Goal: Information Seeking & Learning: Understand process/instructions

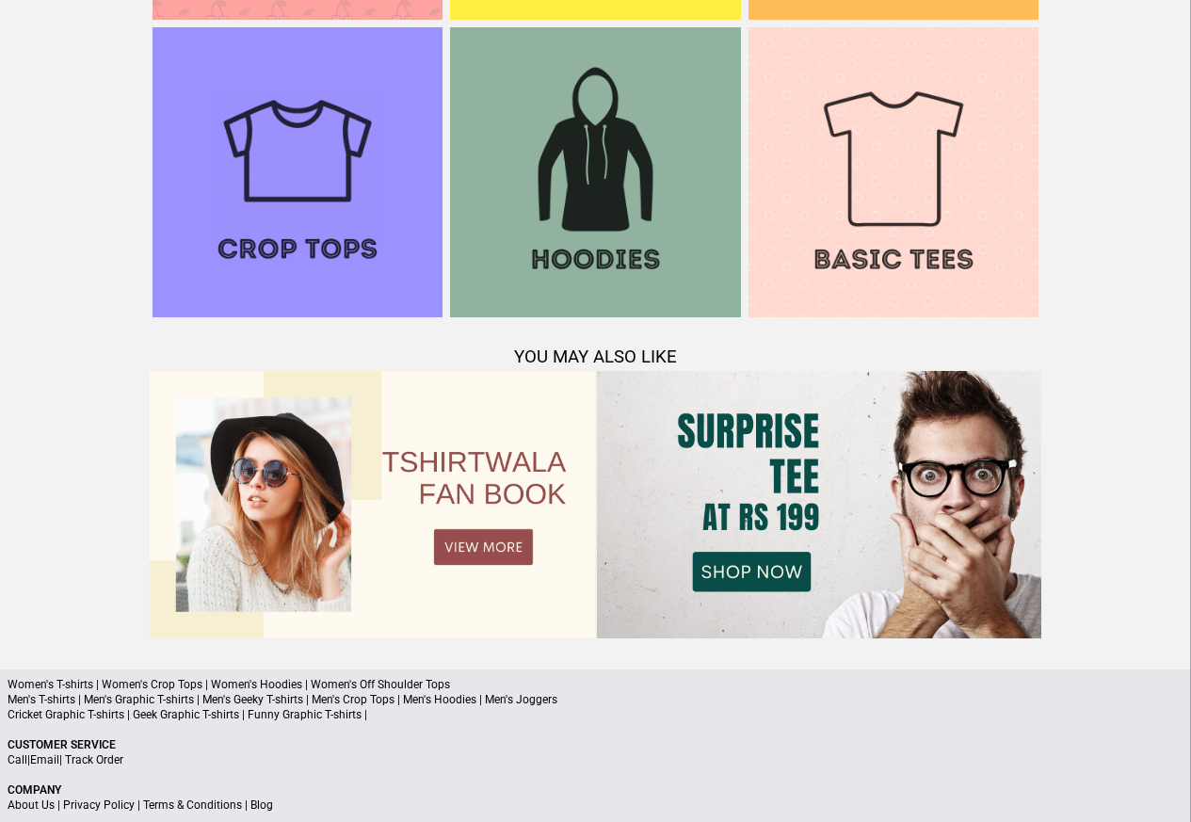
scroll to position [1817, 0]
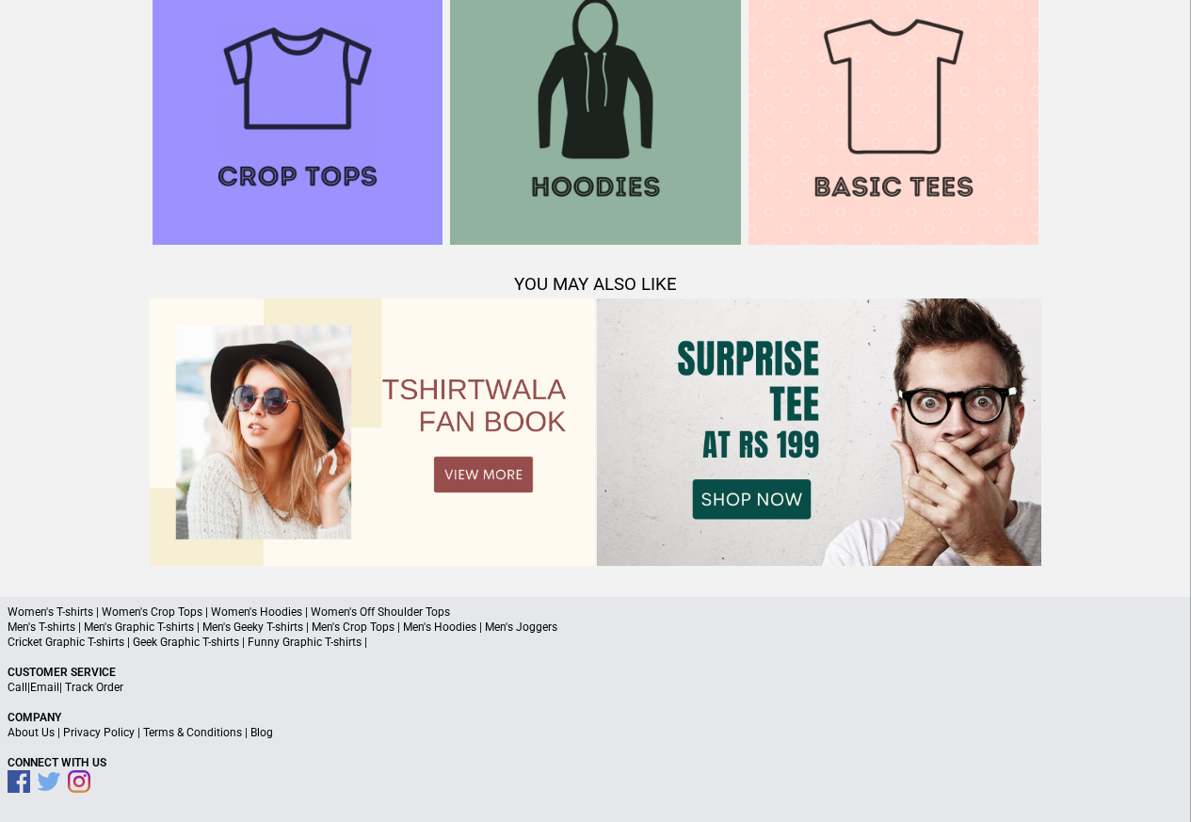
click at [215, 732] on link "Terms & Conditions" at bounding box center [192, 732] width 99 height 13
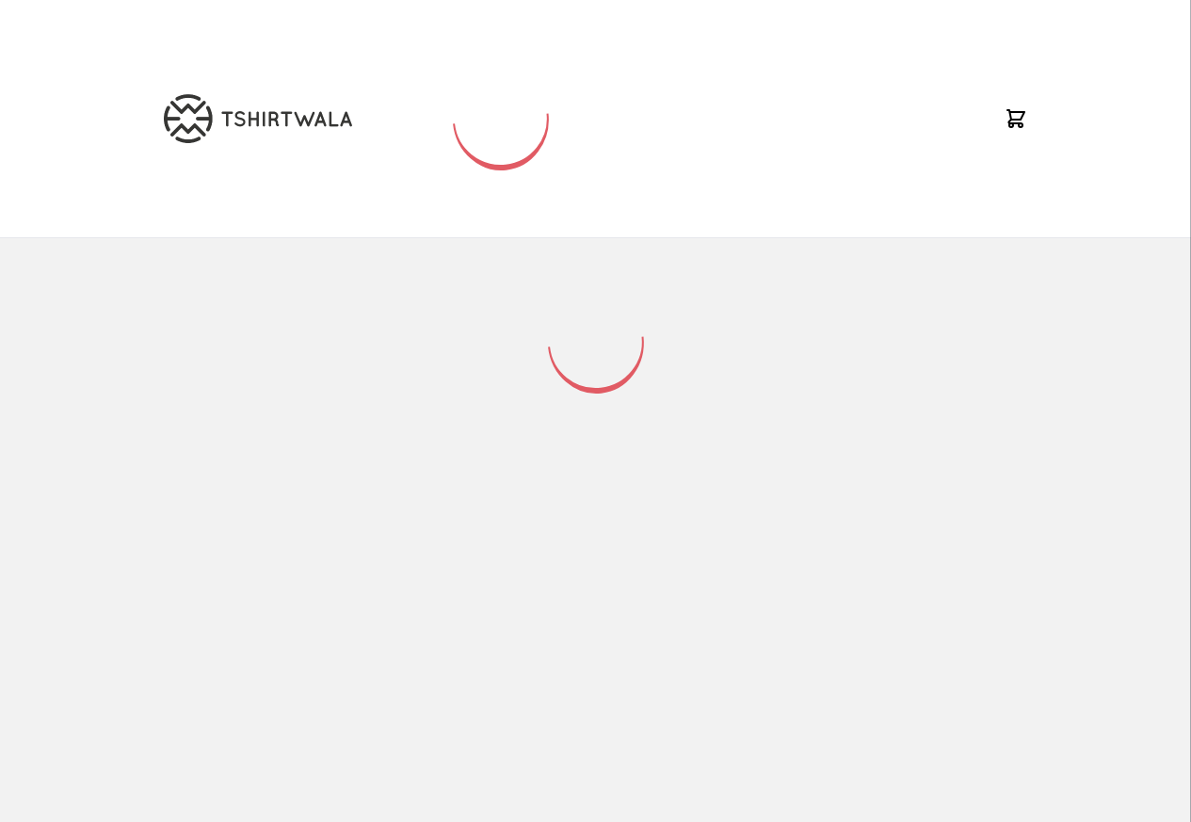
click at [222, 733] on div at bounding box center [595, 525] width 893 height 575
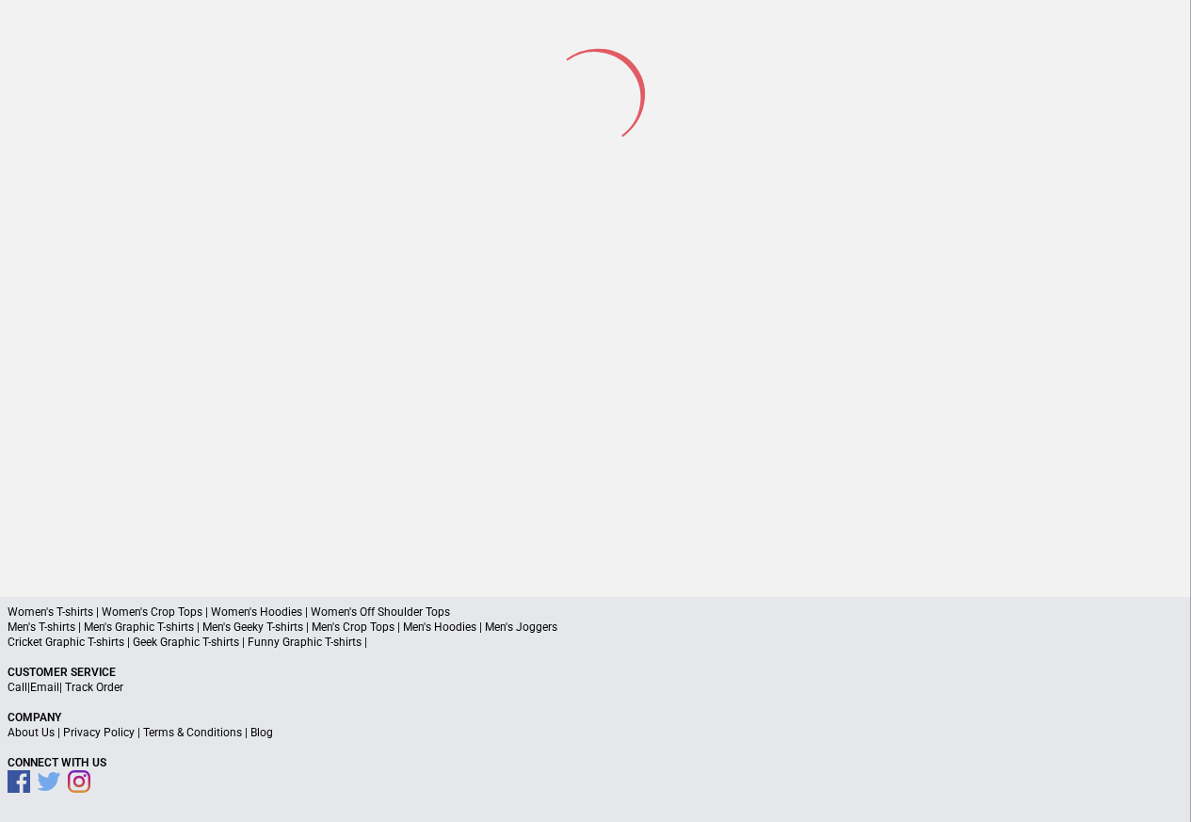
scroll to position [88, 0]
click at [207, 731] on link "Terms & Conditions" at bounding box center [192, 733] width 99 height 13
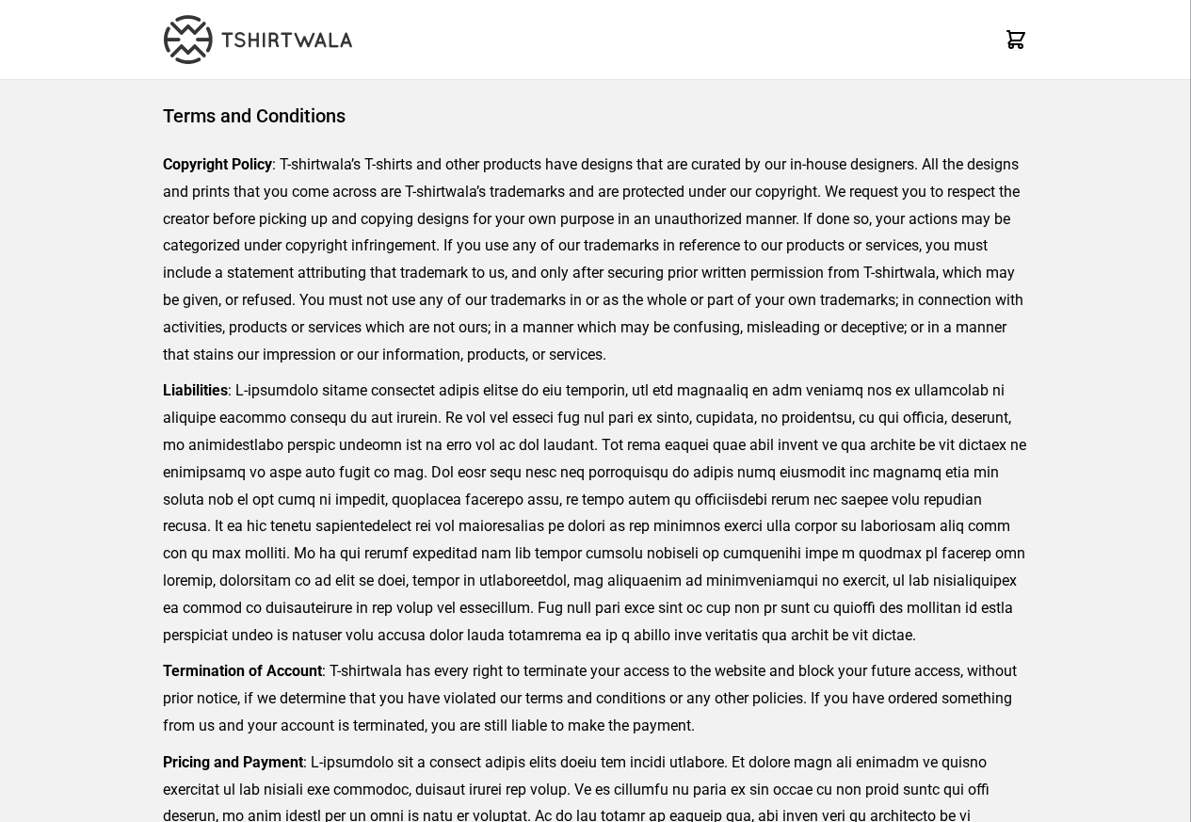
scroll to position [433, 0]
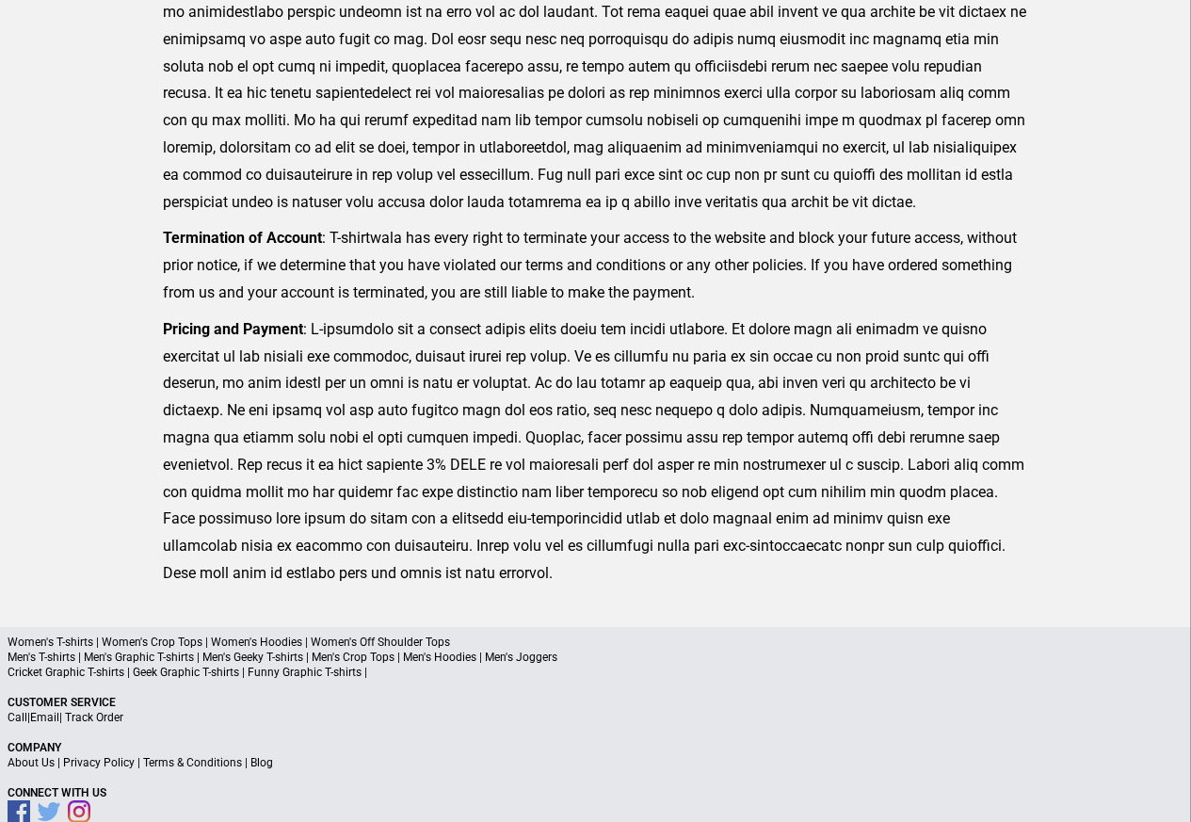
scroll to position [89, 0]
